Goal: Find specific page/section: Find specific page/section

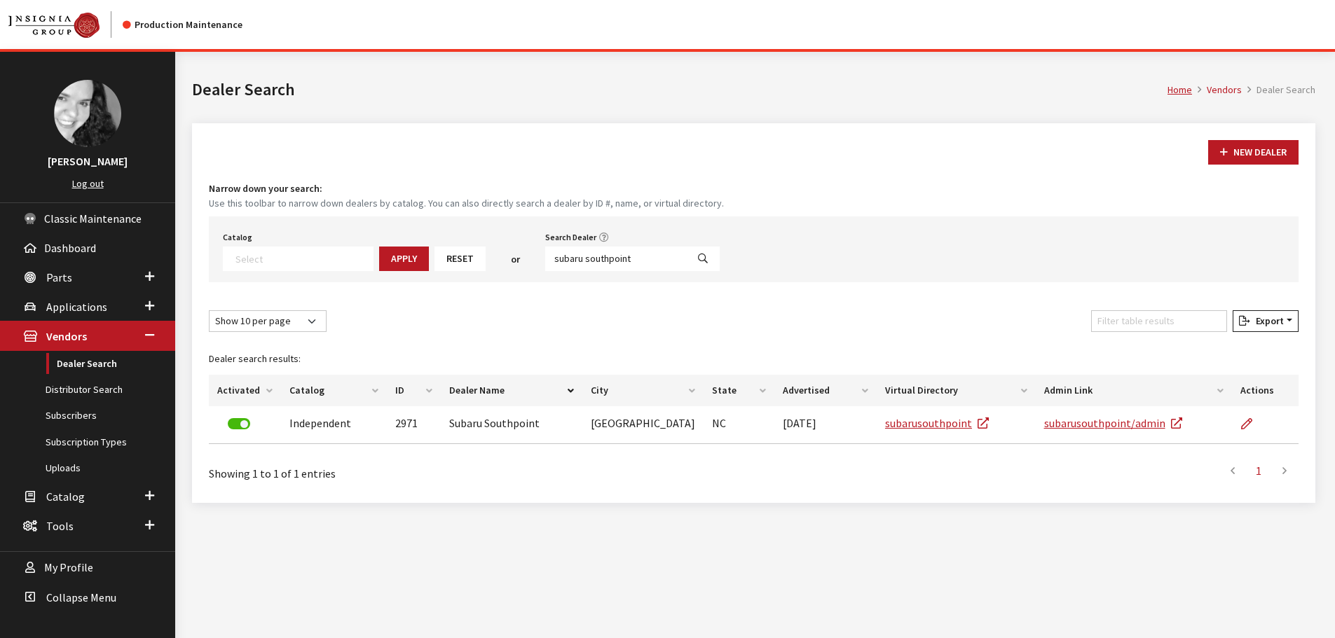
select select
click at [96, 392] on link "Distributor Search" at bounding box center [87, 390] width 175 height 26
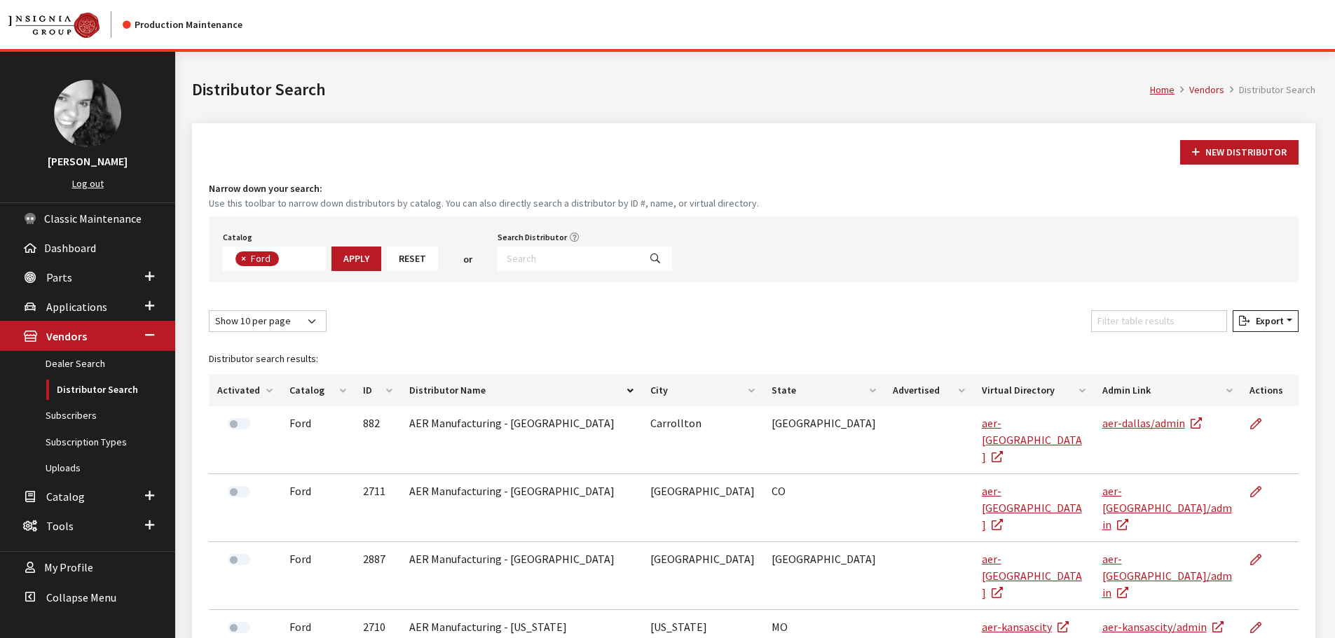
scroll to position [48, 0]
click at [559, 261] on input "Search Distributor" at bounding box center [569, 259] width 142 height 25
type input "r"
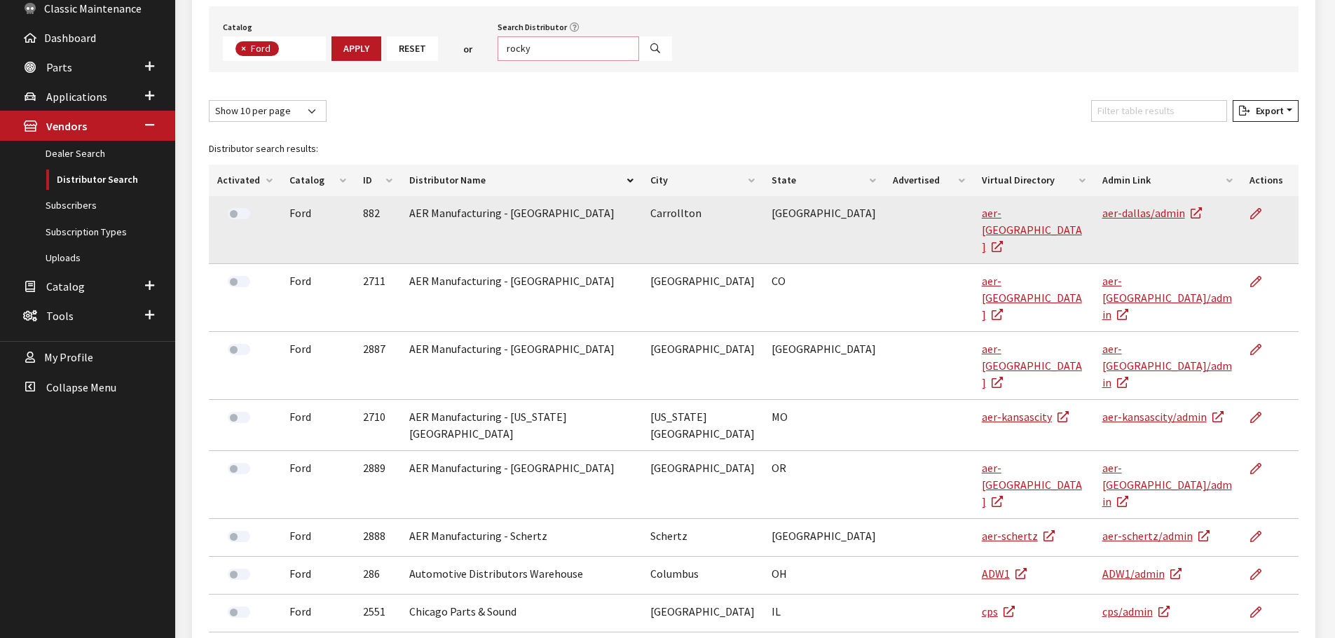
type input "rocky"
select select
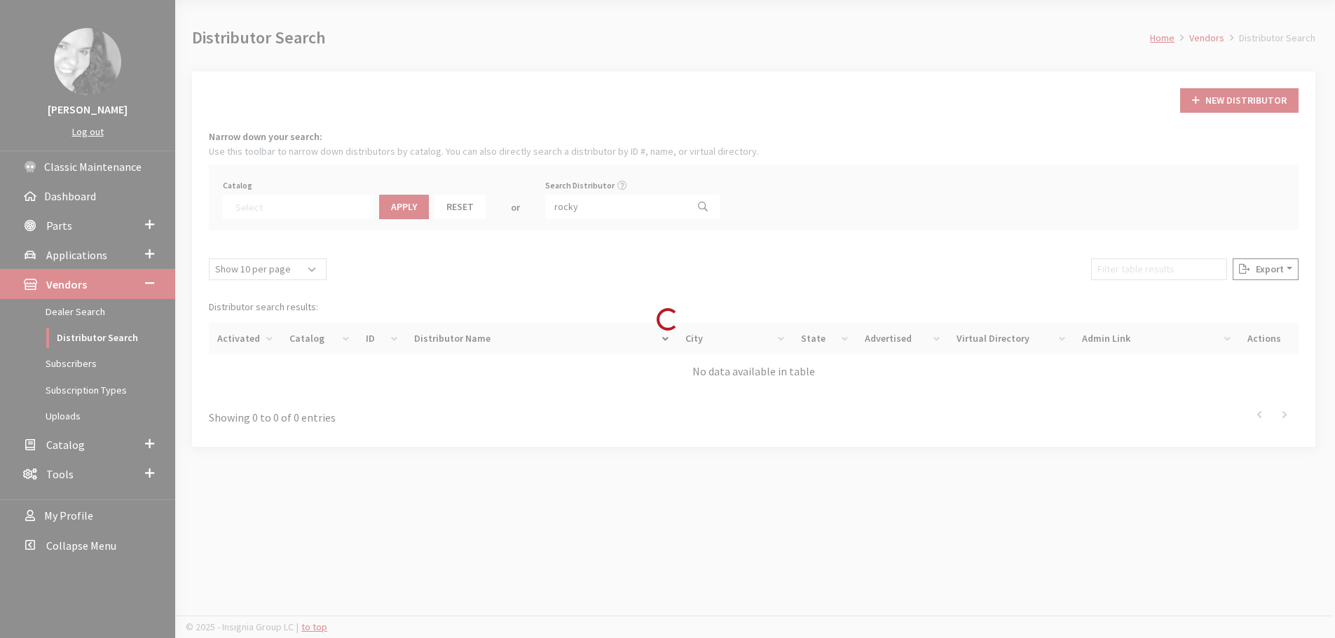
scroll to position [93, 0]
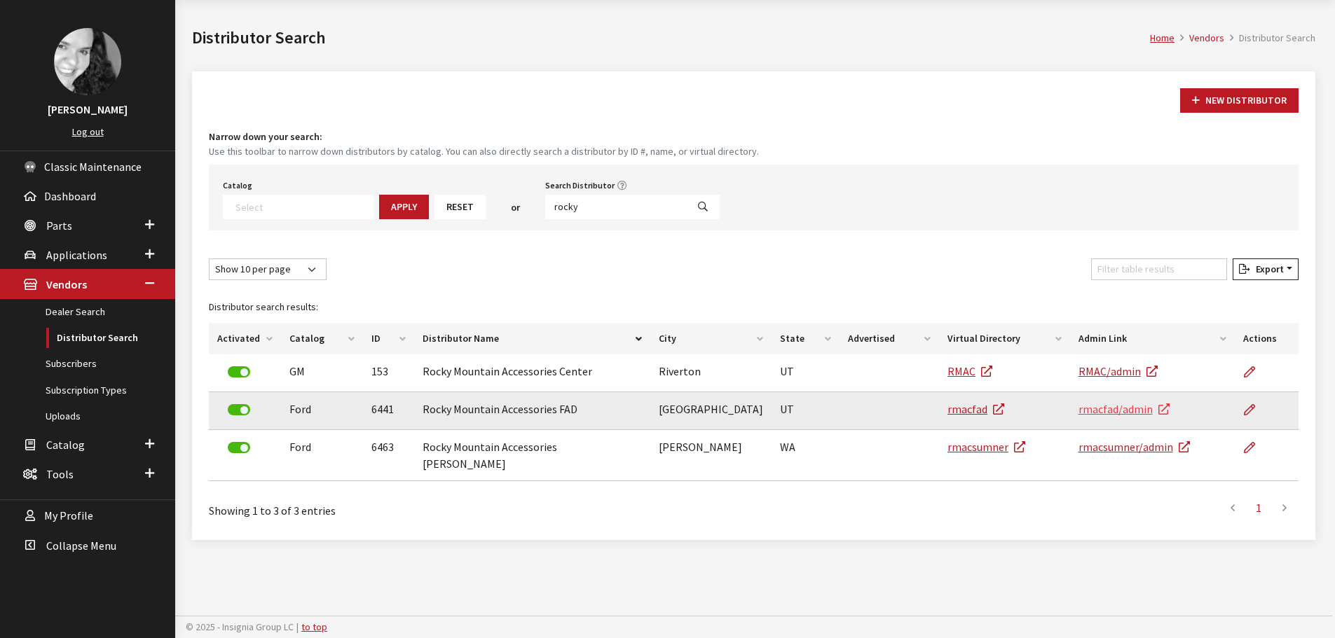
click at [1112, 408] on link "rmacfad/admin" at bounding box center [1124, 409] width 91 height 14
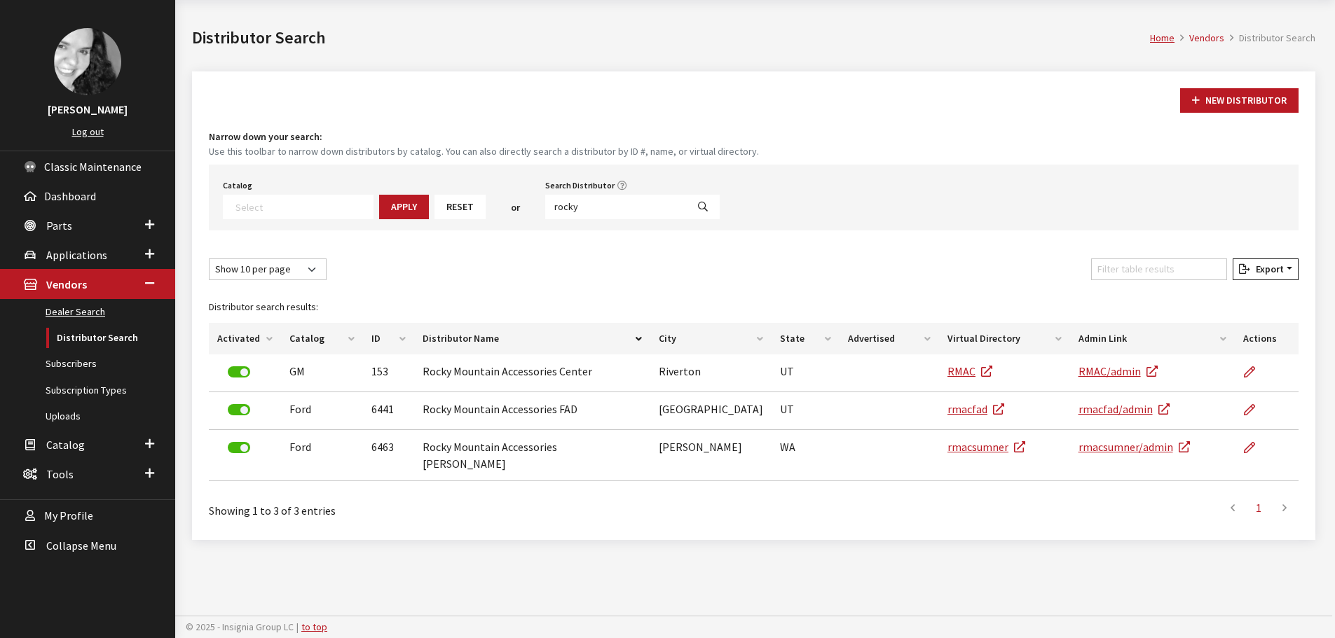
click at [64, 313] on link "Dealer Search" at bounding box center [87, 312] width 175 height 26
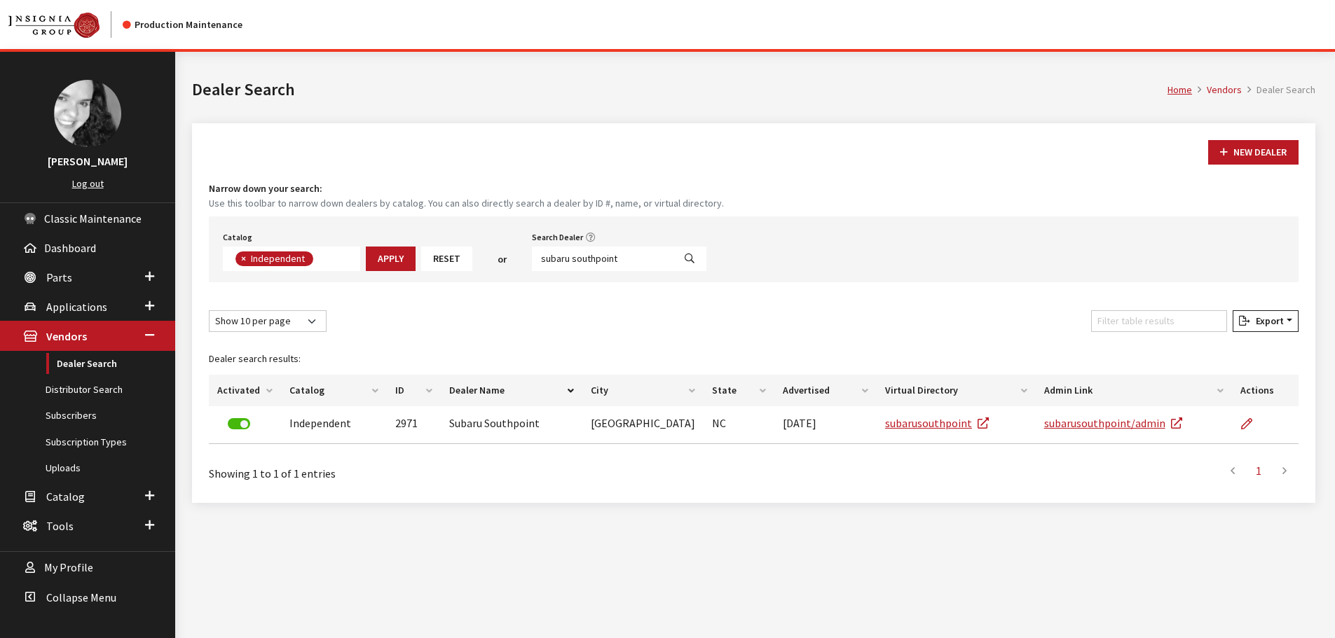
scroll to position [101, 0]
